Goal: Information Seeking & Learning: Learn about a topic

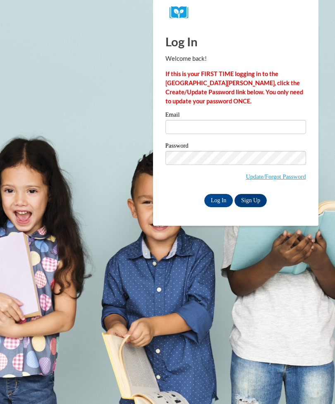
click at [250, 127] on input "Email" at bounding box center [236, 127] width 141 height 14
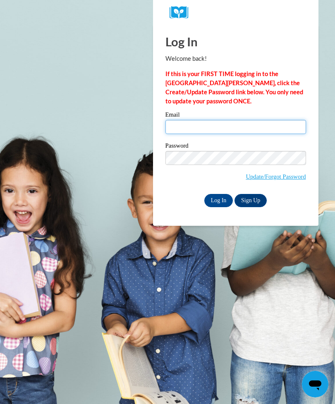
type input "arianaperkind@gmail.com"
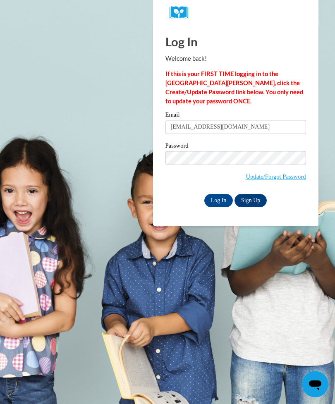
click at [218, 200] on input "Log In" at bounding box center [218, 200] width 29 height 13
click at [221, 202] on input "Log In" at bounding box center [218, 200] width 29 height 13
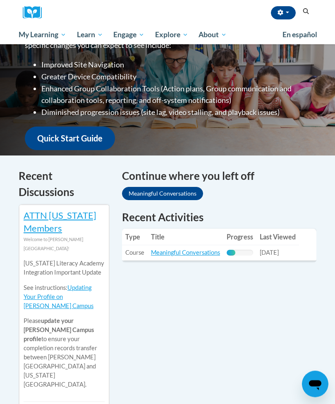
scroll to position [159, 0]
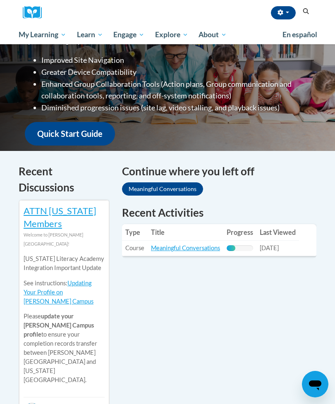
click at [208, 249] on link "Meaningful Conversations" at bounding box center [185, 248] width 69 height 7
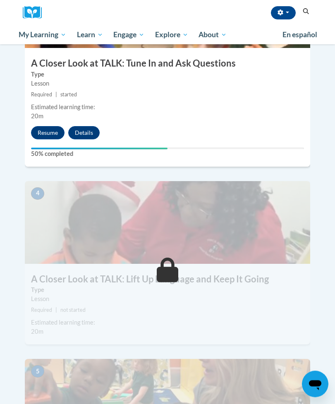
click at [42, 127] on button "Resume" at bounding box center [48, 133] width 34 height 13
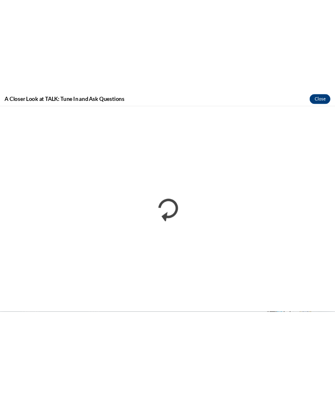
scroll to position [716, 0]
